Goal: Check status

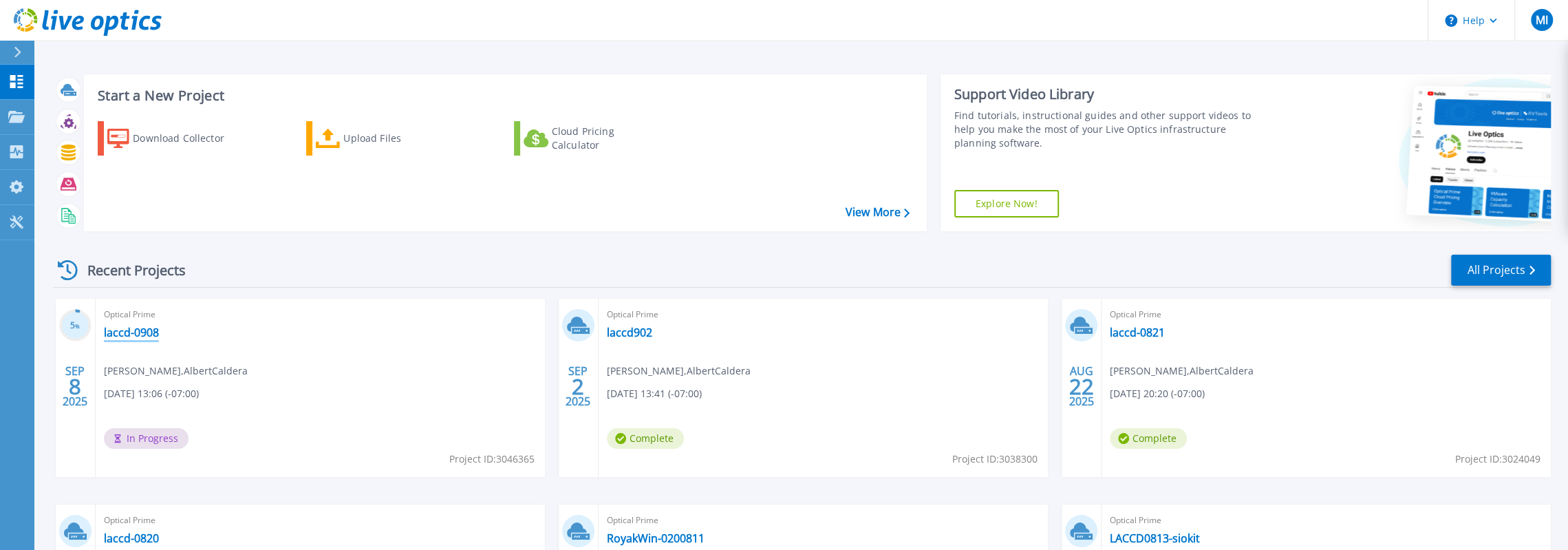
click at [136, 325] on div "Optical Prime laccd-0908 Michael Iwashita , AlbertCaldera 09/08/2025, 13:06 (-0…" at bounding box center [320, 388] width 449 height 178
click at [138, 325] on link "laccd-0908" at bounding box center [131, 332] width 55 height 14
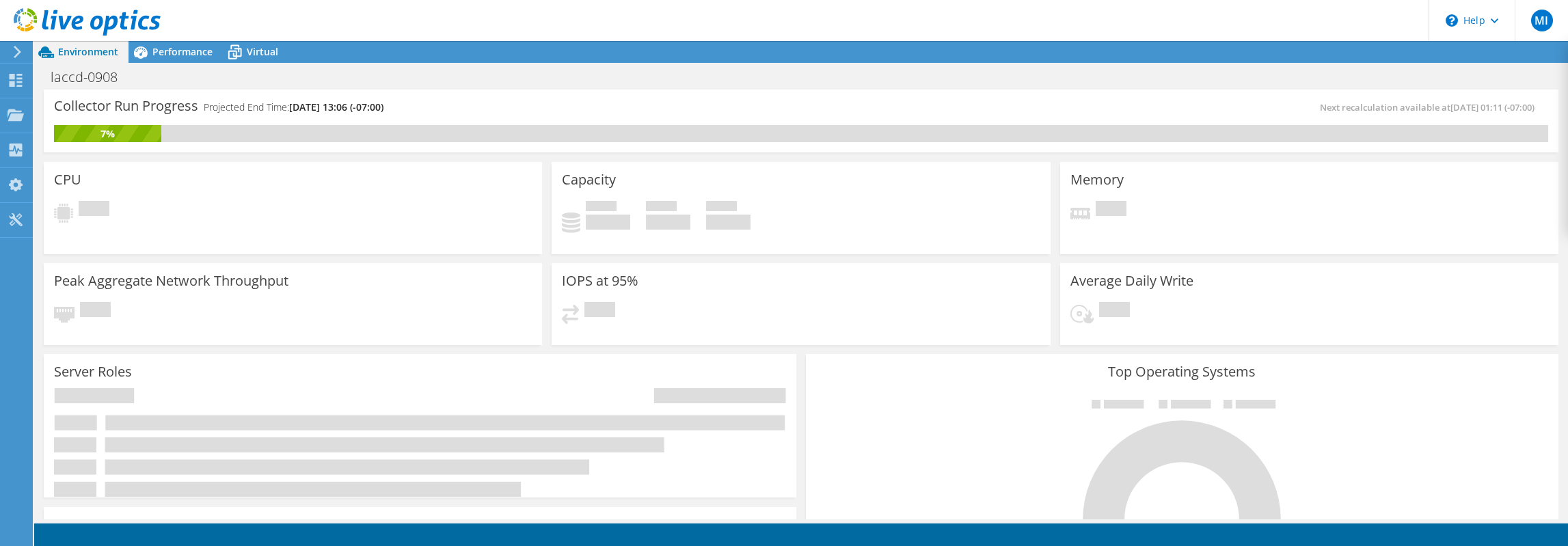
click at [1514, 79] on div "laccd-0908 Print" at bounding box center [801, 77] width 1534 height 25
click at [658, 110] on div "Collector Run Progress Projected End Time: 09/11/2025, 13:06 (-07:00)" at bounding box center [427, 112] width 747 height 25
click at [674, 110] on div "Collector Run Progress Projected End Time: 09/11/2025, 13:06 (-07:00)" at bounding box center [427, 112] width 747 height 25
